Goal: Information Seeking & Learning: Compare options

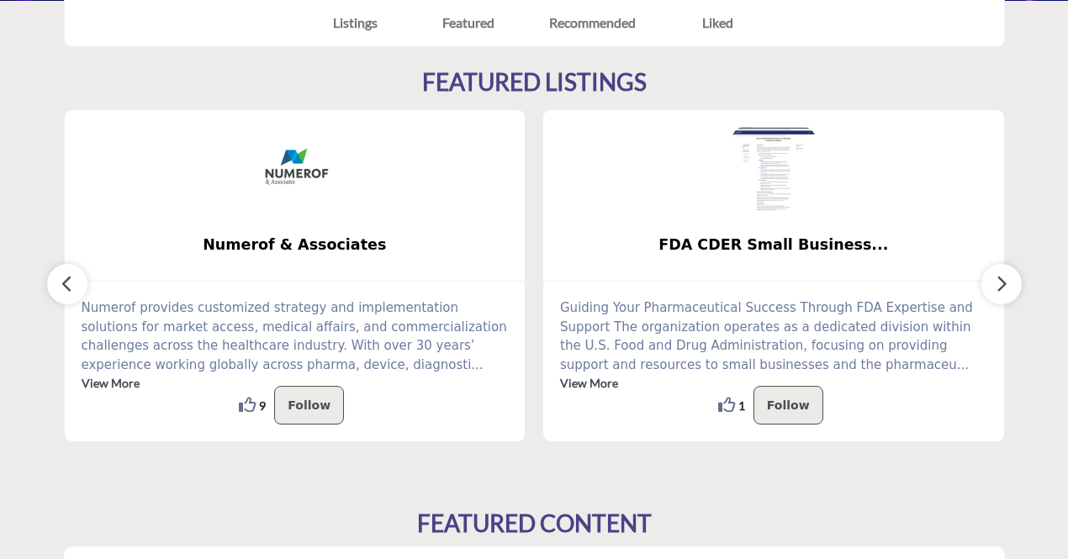
scroll to position [435, 0]
click at [993, 278] on button "button" at bounding box center [1002, 285] width 40 height 40
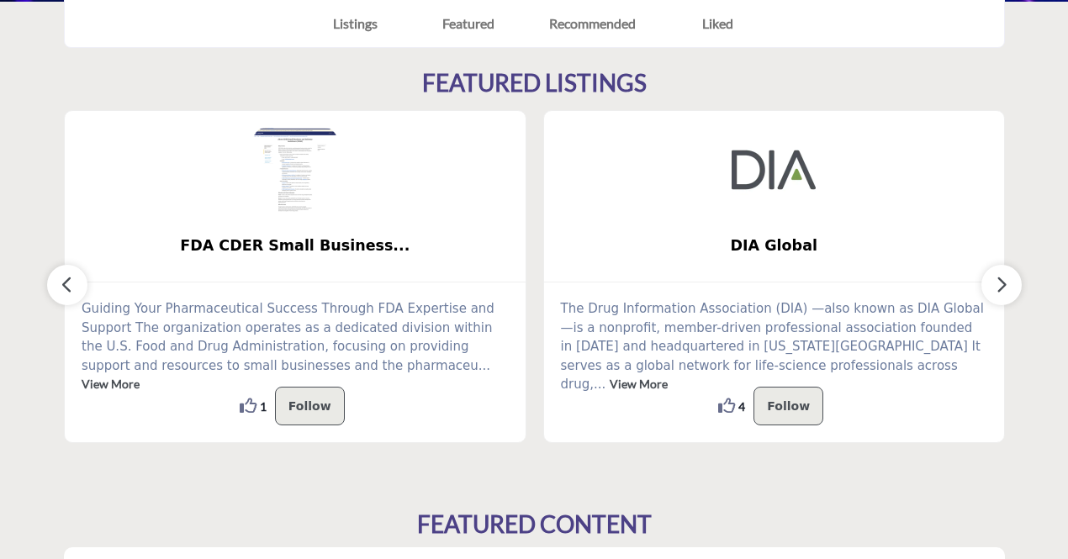
click at [1000, 284] on icon "button" at bounding box center [1001, 284] width 13 height 21
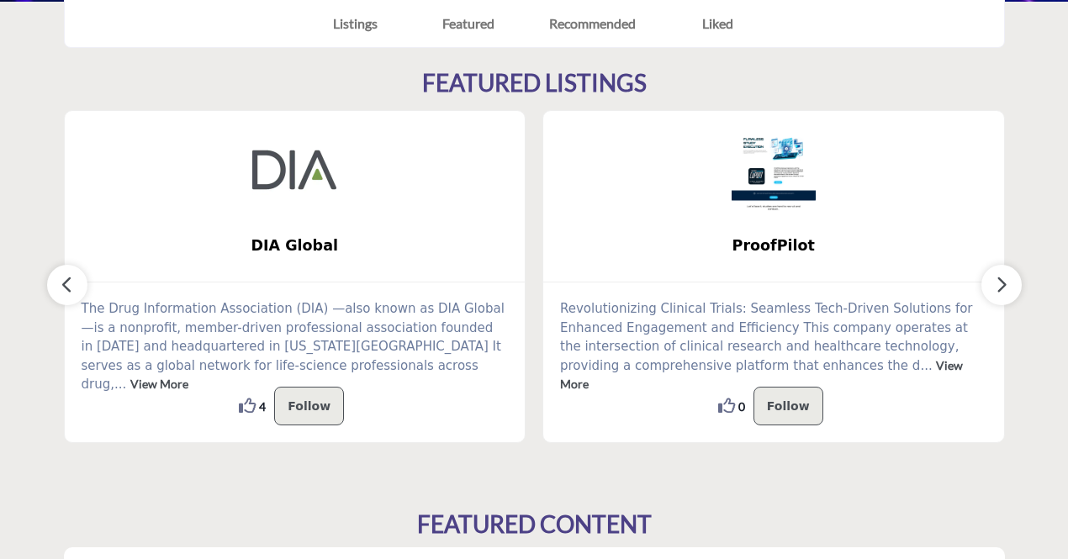
click at [1000, 281] on icon "button" at bounding box center [1001, 284] width 13 height 21
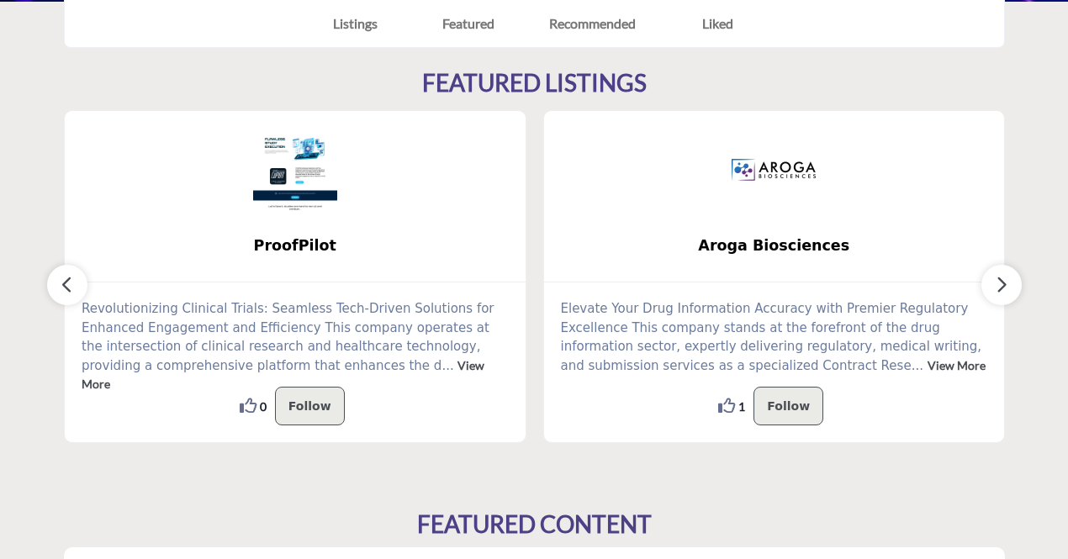
click at [1000, 281] on icon "button" at bounding box center [1001, 284] width 13 height 21
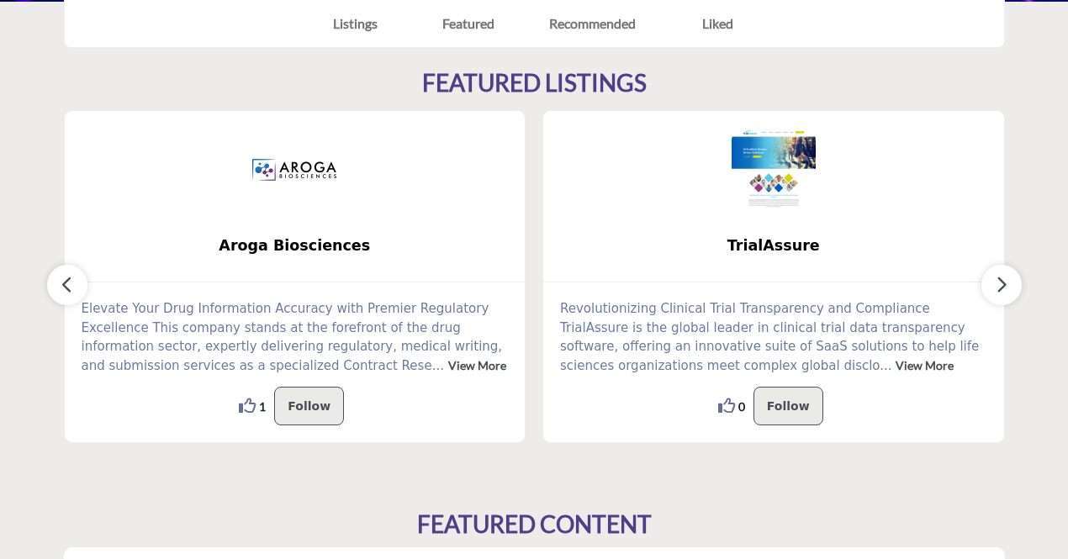
click at [1000, 281] on icon "button" at bounding box center [1001, 284] width 13 height 21
click at [1001, 281] on icon "button" at bounding box center [1001, 284] width 13 height 21
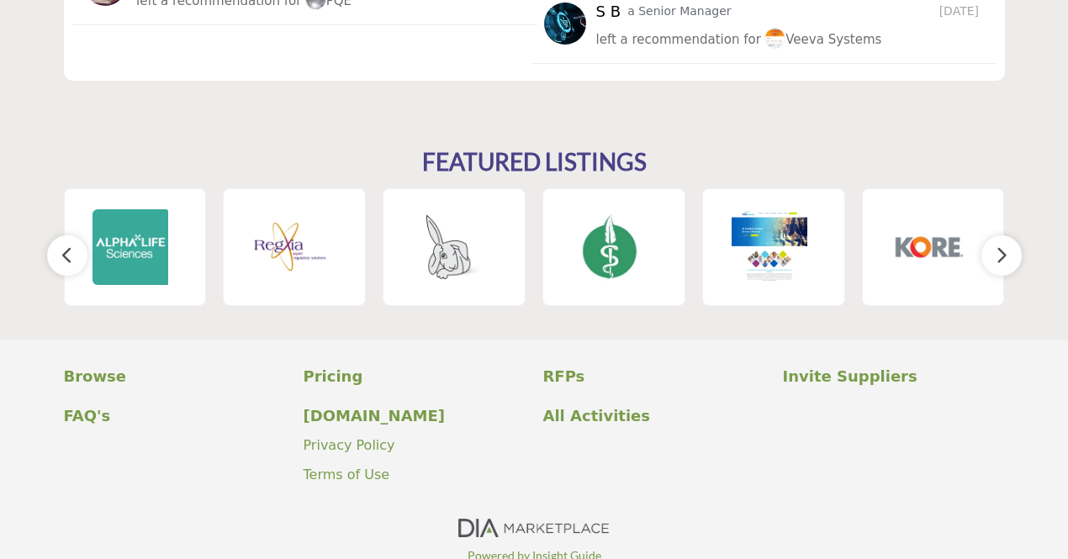
scroll to position [2485, 0]
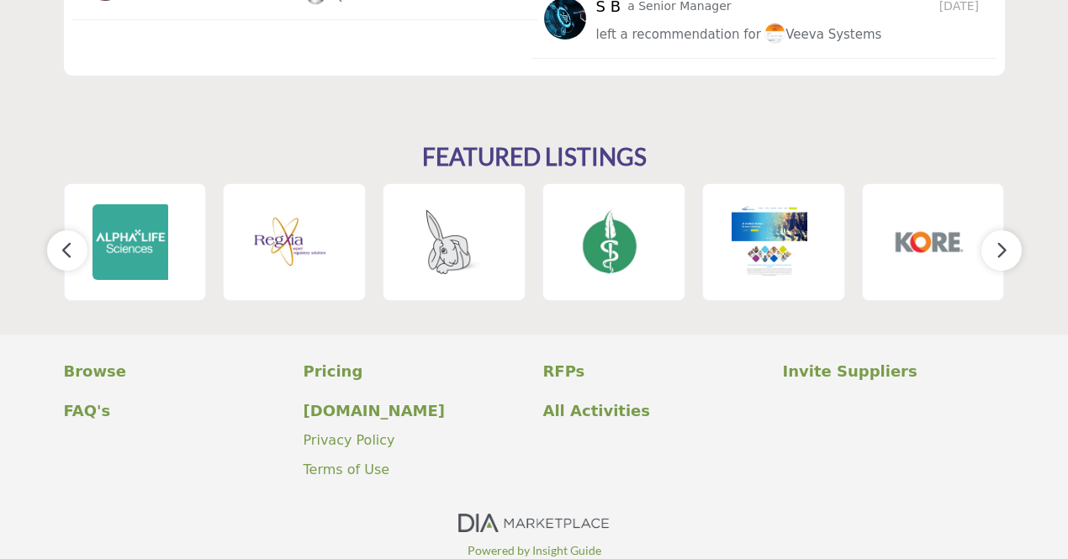
click at [998, 252] on icon "button" at bounding box center [1001, 250] width 13 height 21
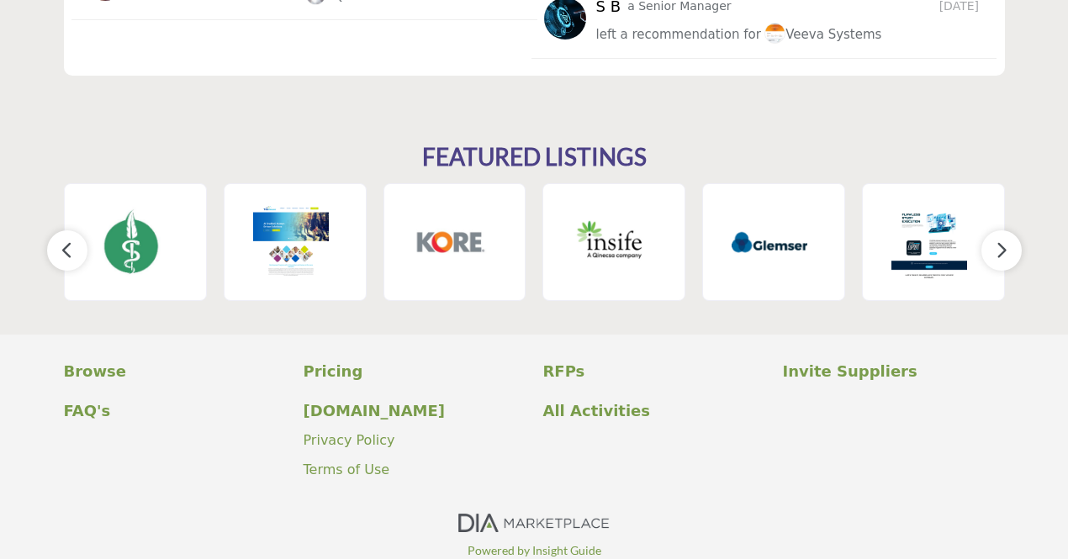
click at [998, 252] on icon "button" at bounding box center [1001, 250] width 13 height 21
click at [1004, 254] on icon "button" at bounding box center [1001, 250] width 13 height 21
click at [1000, 256] on icon "button" at bounding box center [1001, 250] width 13 height 21
click at [56, 252] on button "button" at bounding box center [67, 250] width 40 height 40
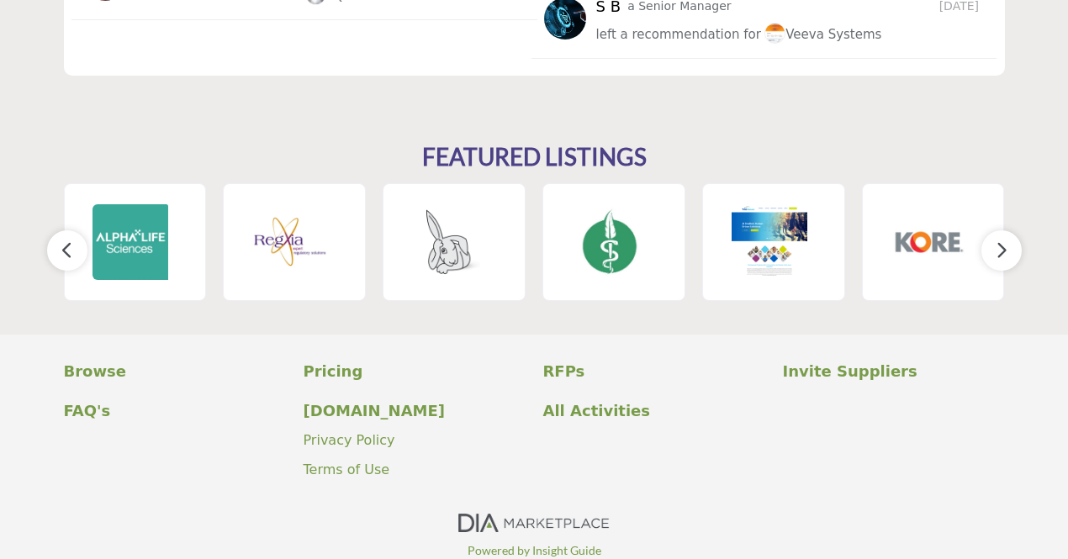
click at [66, 252] on icon "button" at bounding box center [67, 250] width 13 height 21
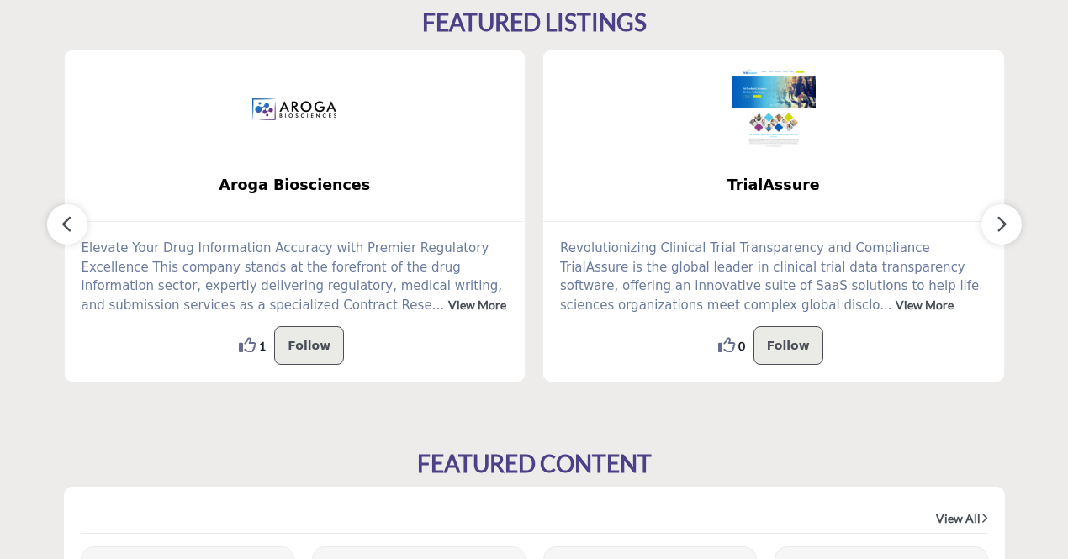
scroll to position [496, 0]
click at [1001, 216] on icon "button" at bounding box center [1001, 223] width 13 height 21
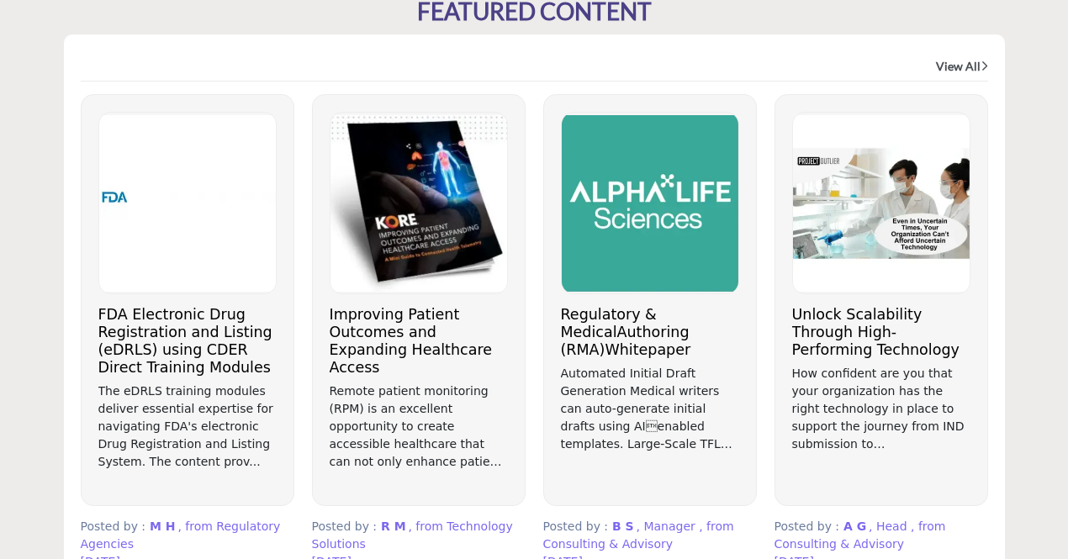
scroll to position [946, 0]
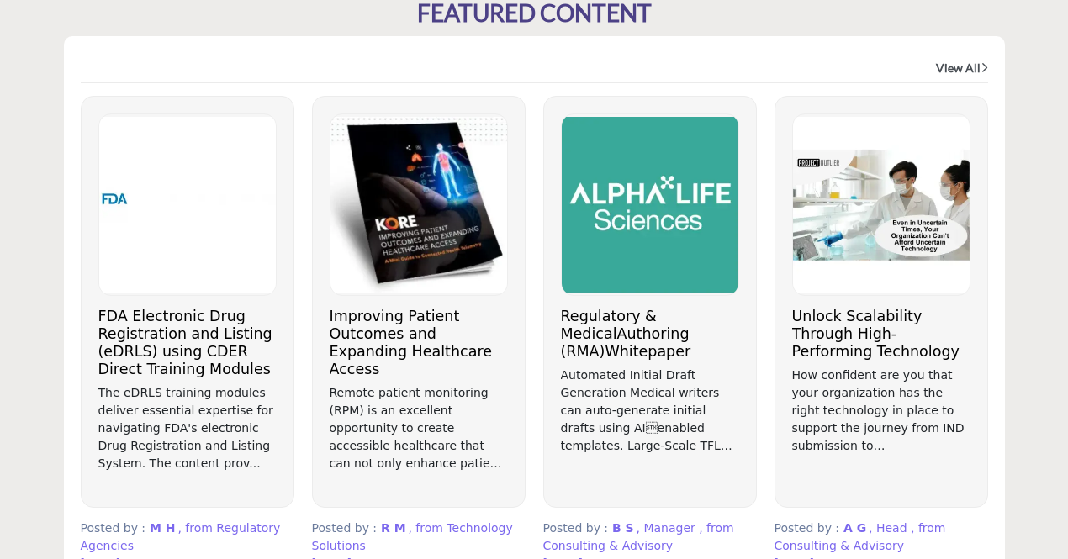
click at [961, 69] on link "View All" at bounding box center [962, 68] width 52 height 17
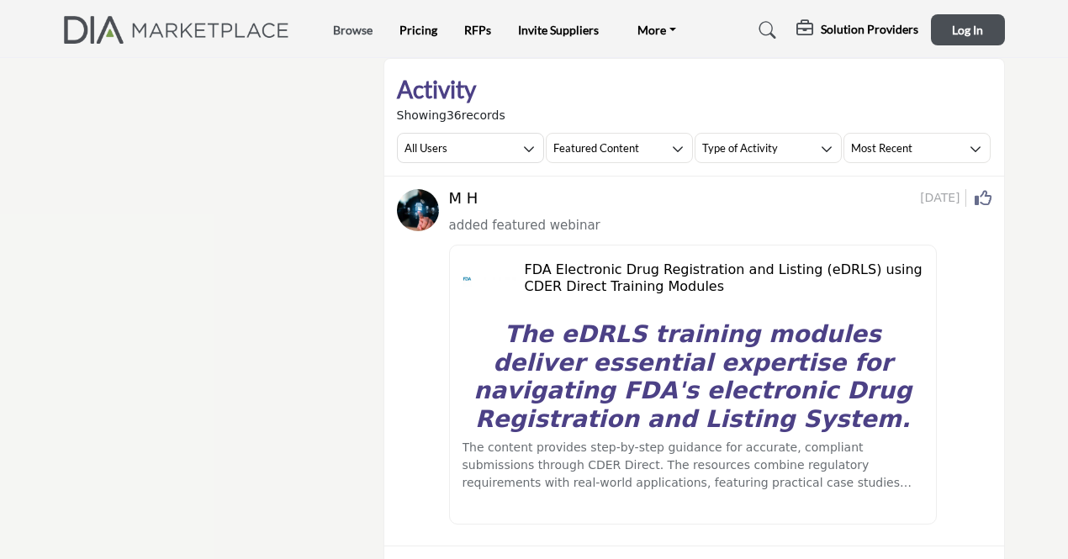
click at [355, 29] on link "Browse" at bounding box center [353, 30] width 40 height 14
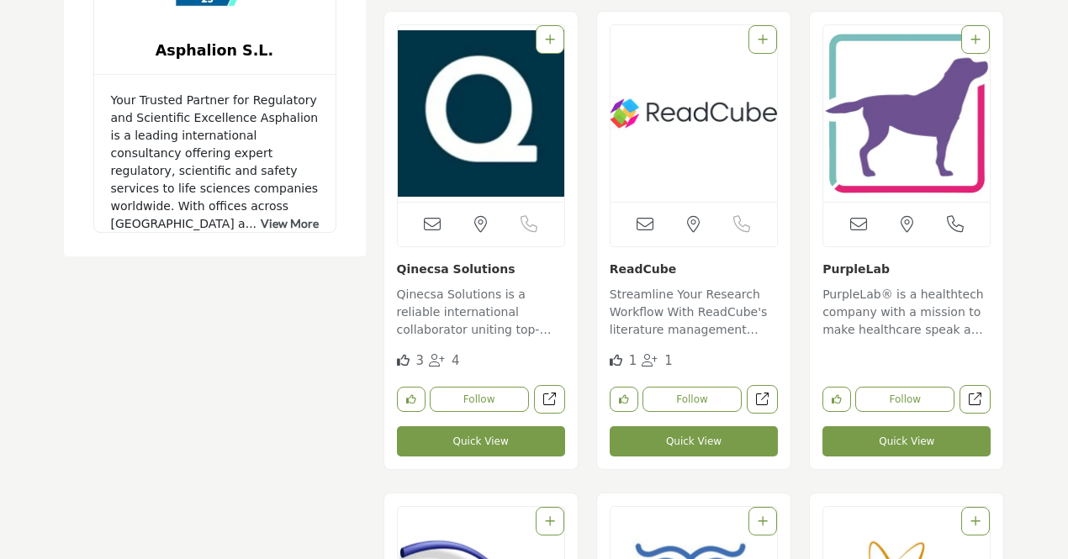
scroll to position [2323, 0]
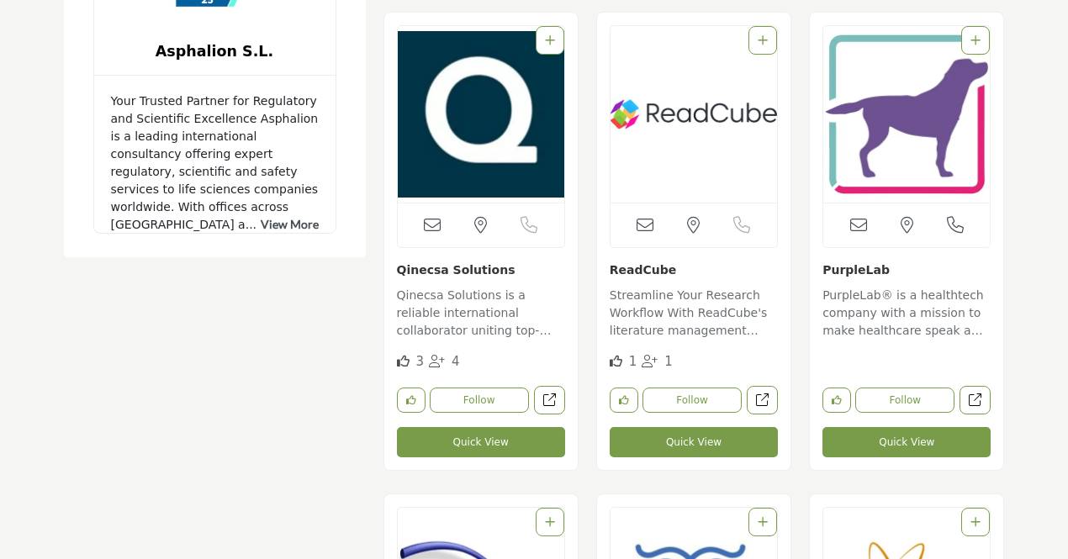
click at [915, 173] on img "Open Listing in new tab" at bounding box center [907, 114] width 167 height 177
click at [908, 437] on button "Quick View" at bounding box center [907, 442] width 168 height 30
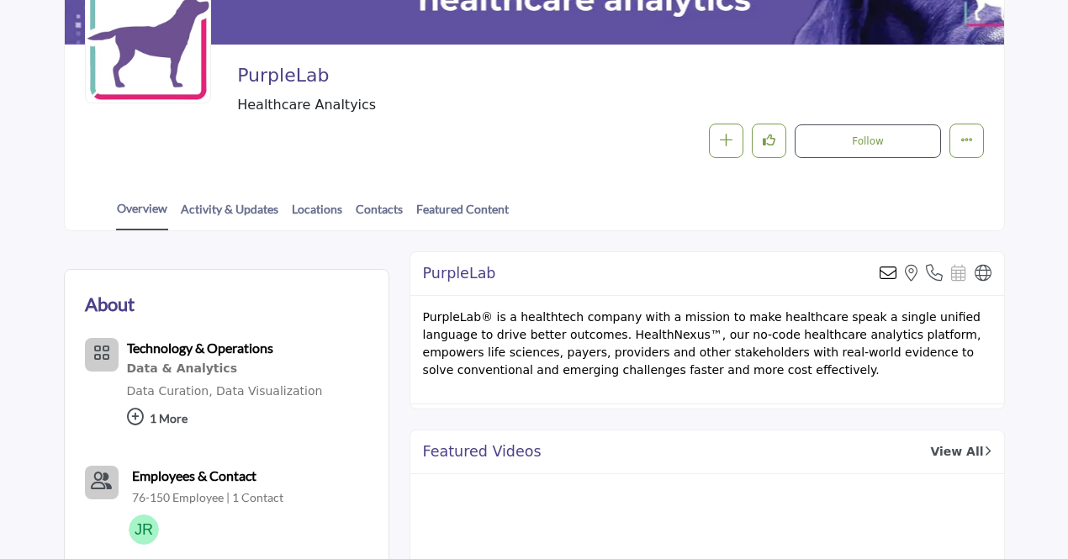
scroll to position [225, 0]
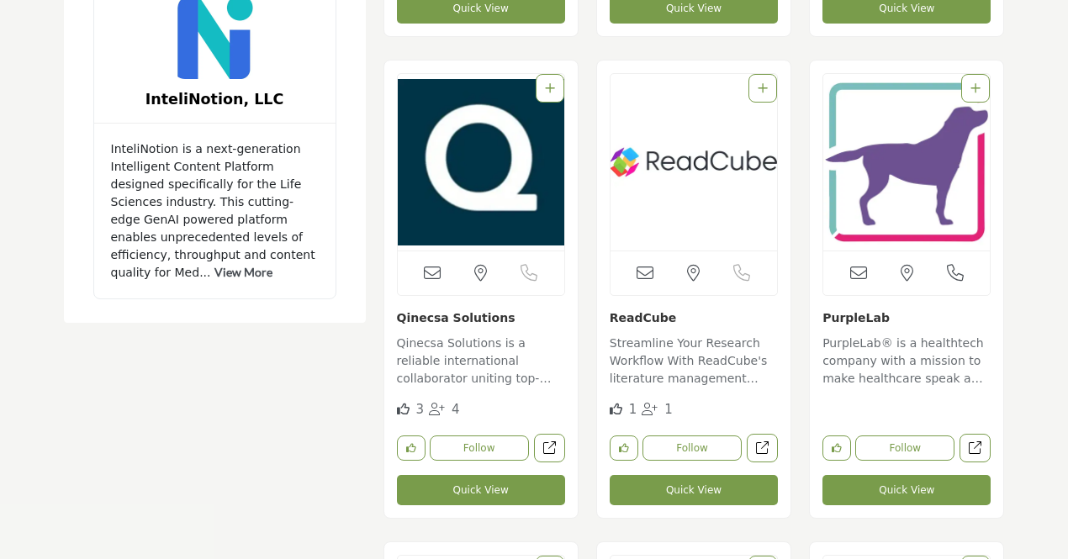
scroll to position [2276, 0]
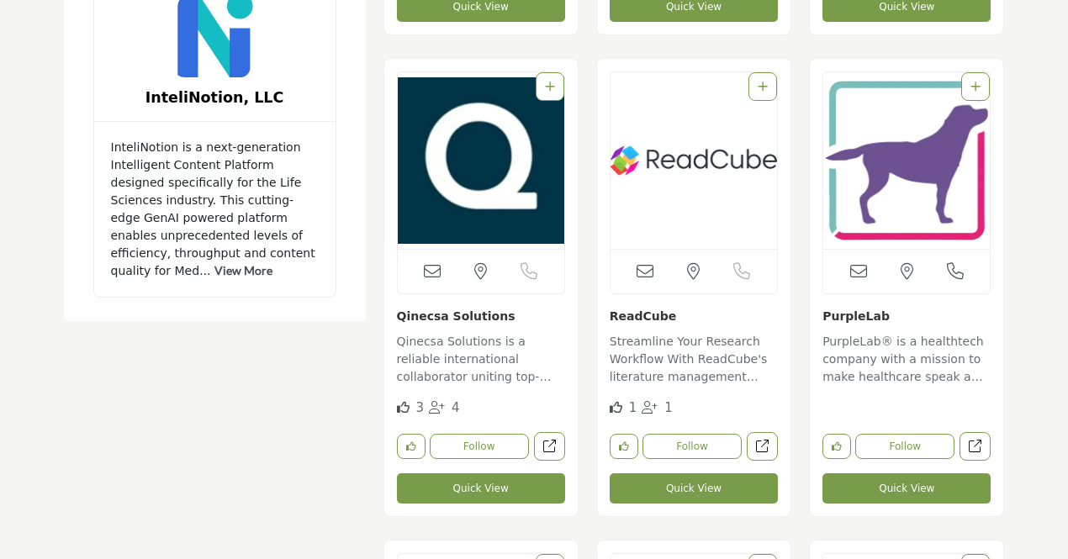
click at [976, 85] on icon "Add To List" at bounding box center [976, 87] width 10 height 12
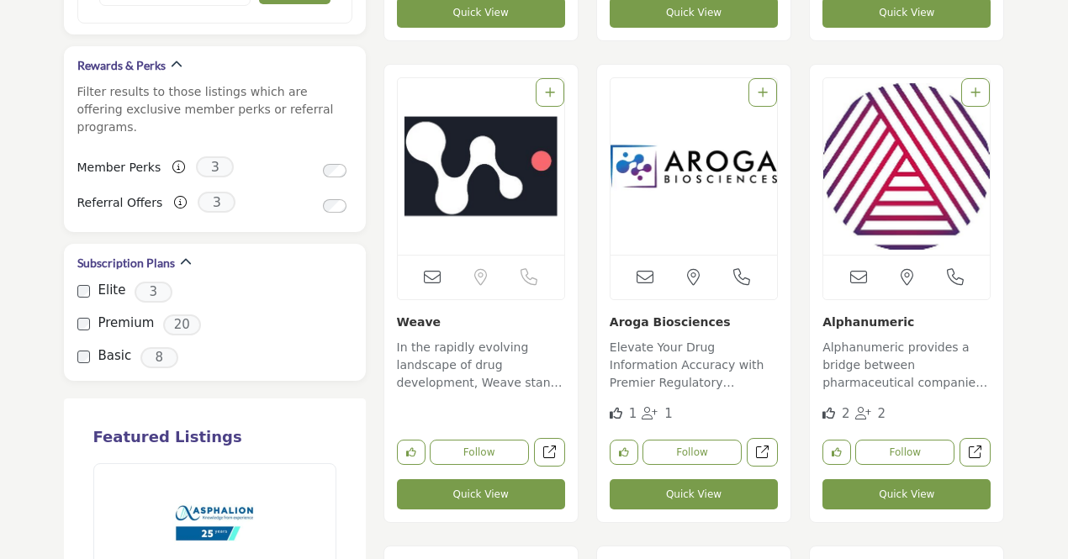
scroll to position [1820, 0]
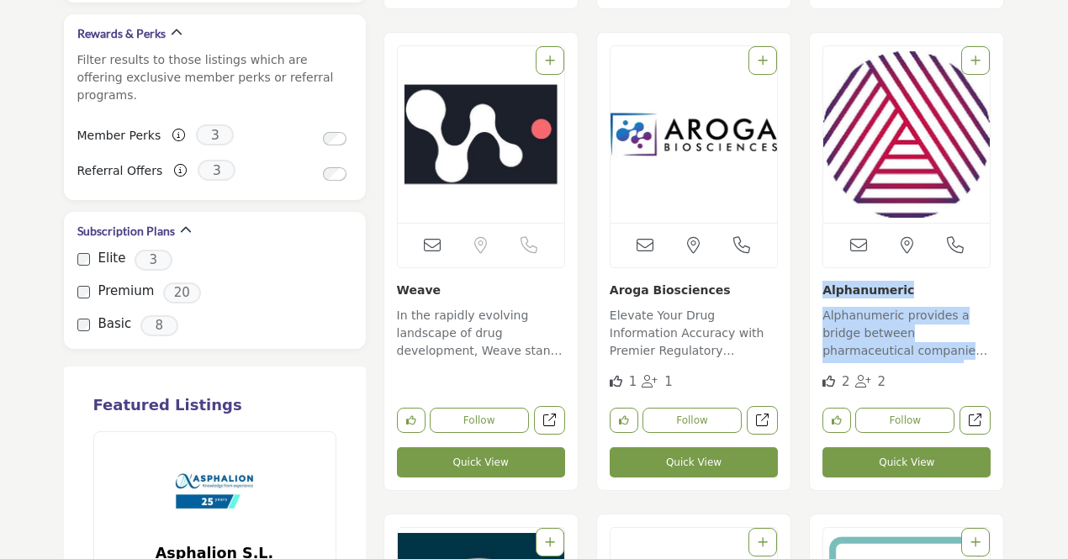
drag, startPoint x: 1017, startPoint y: 321, endPoint x: 1037, endPoint y: 174, distance: 148.6
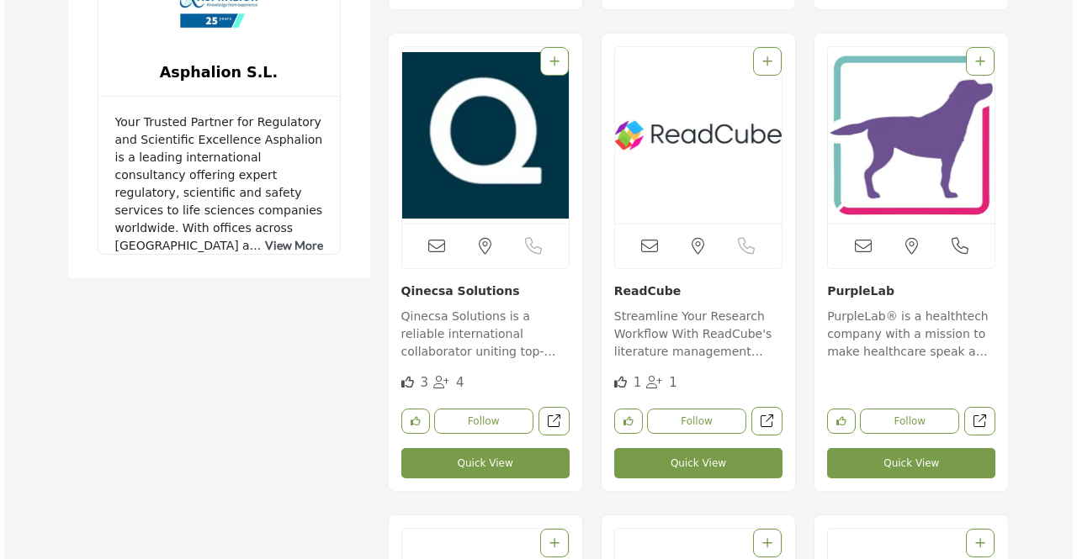
scroll to position [2302, 0]
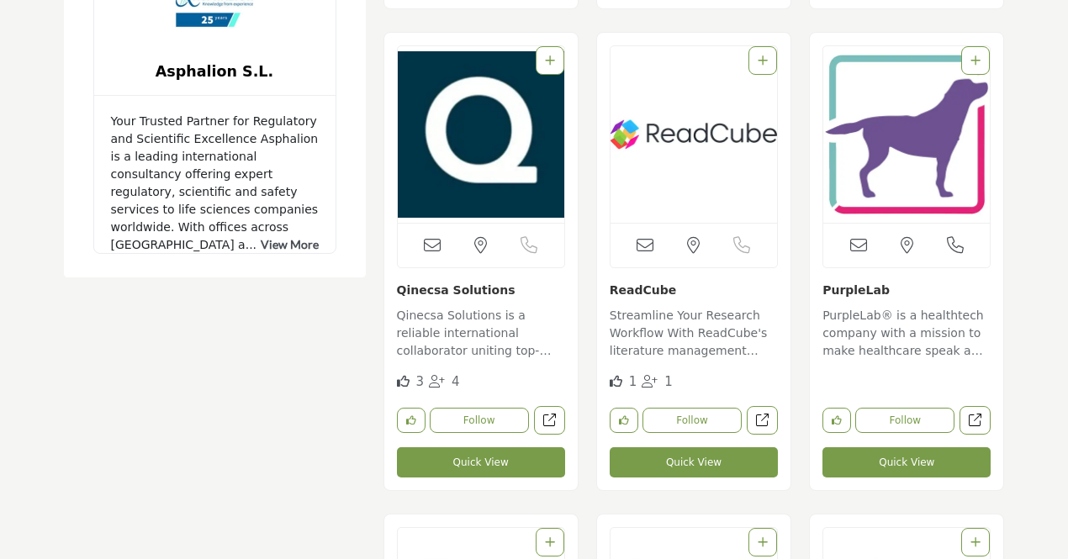
click at [911, 462] on button "Quick View" at bounding box center [907, 463] width 168 height 30
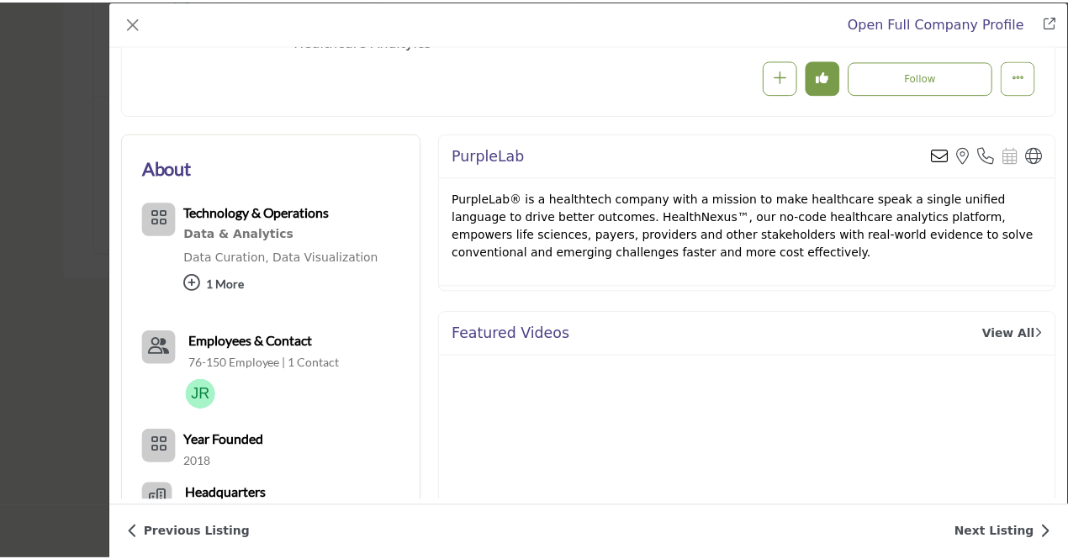
scroll to position [0, 0]
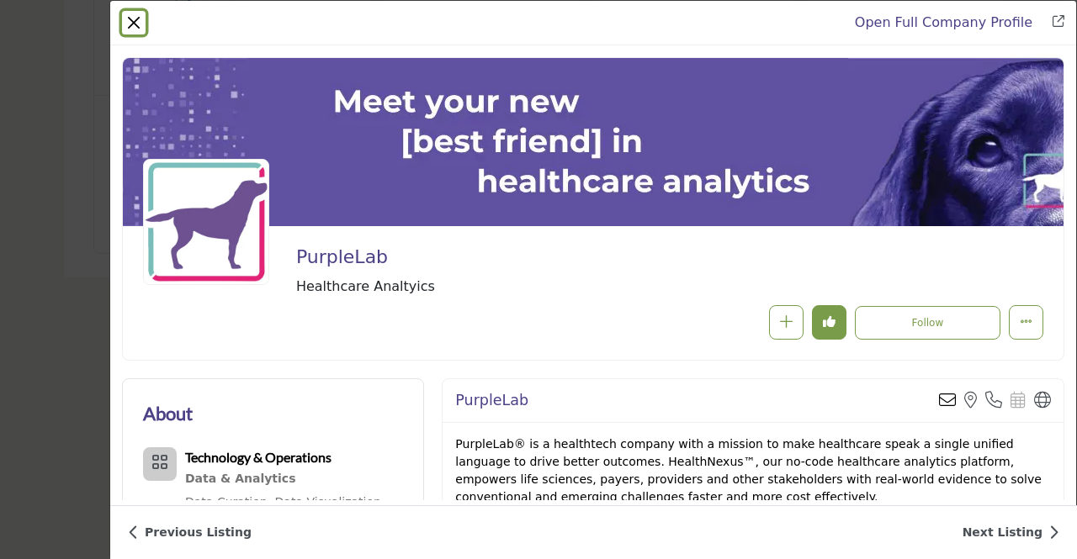
click at [140, 22] on button "Close" at bounding box center [134, 23] width 24 height 24
